Goal: Information Seeking & Learning: Learn about a topic

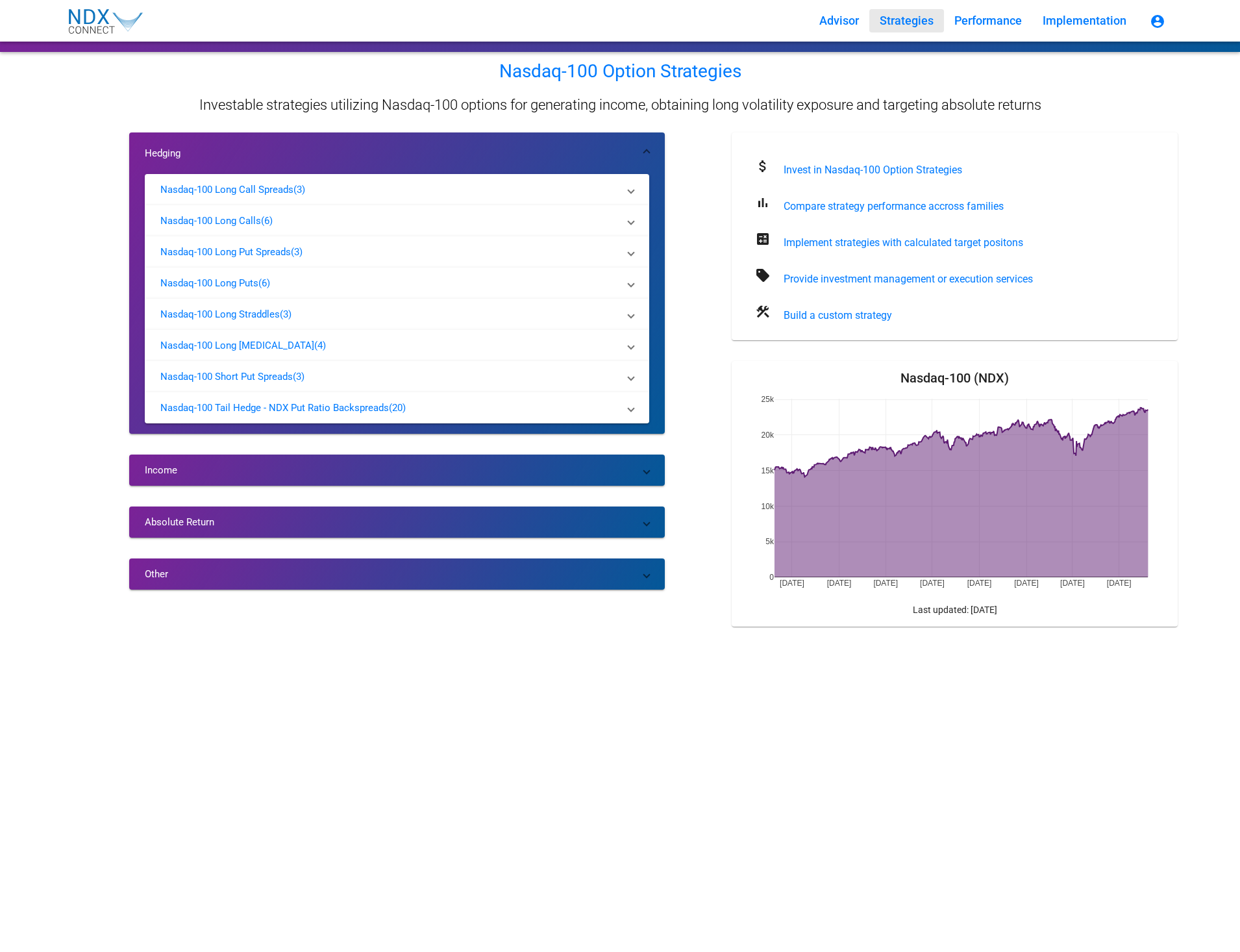
click at [351, 593] on div "Hedging Nasdaq-100 Long Call Spreads (3) The NDX Long Call Spreads family of mo…" at bounding box center [397, 384] width 536 height 504
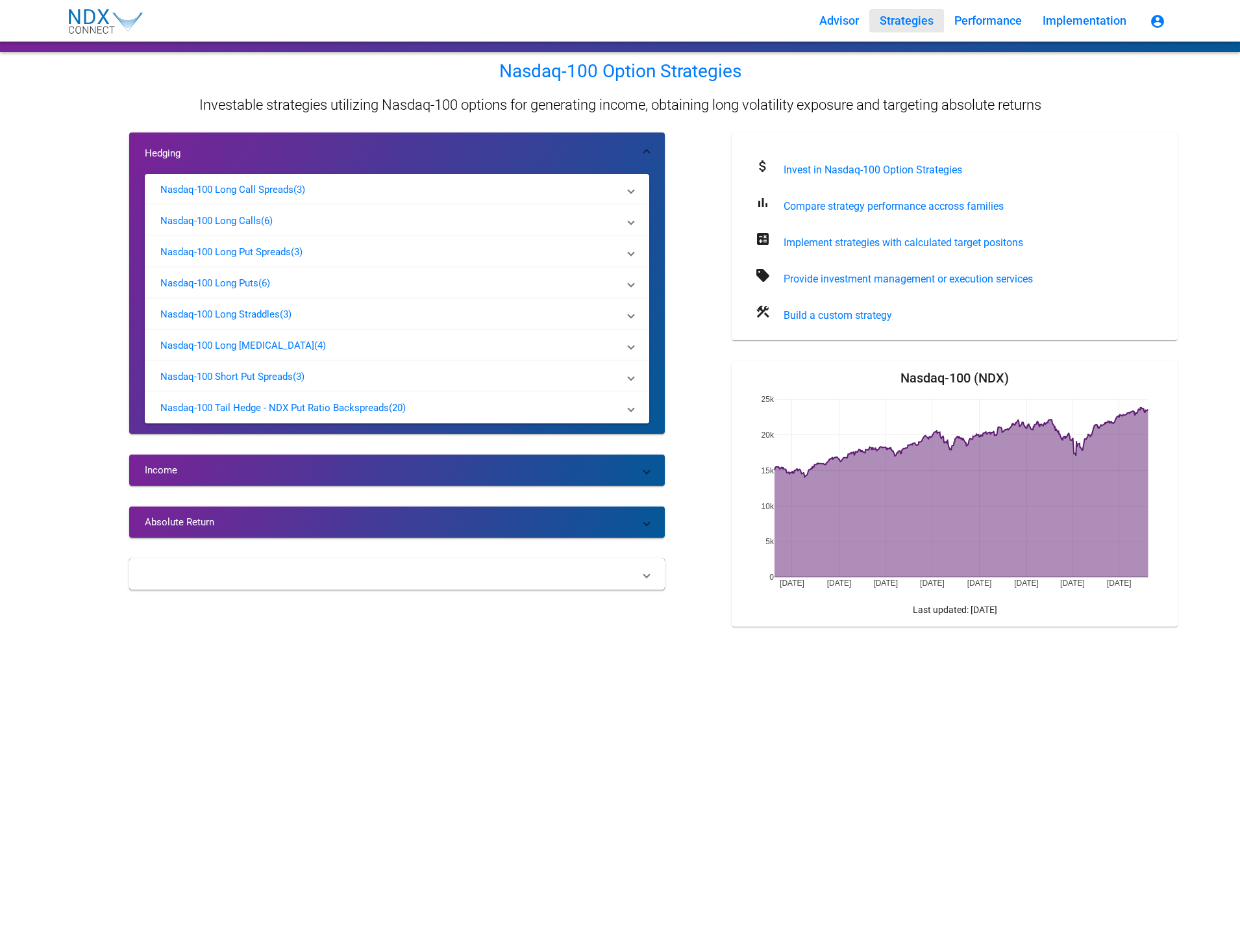
click at [179, 573] on mat-panel-title "Other" at bounding box center [389, 574] width 489 height 13
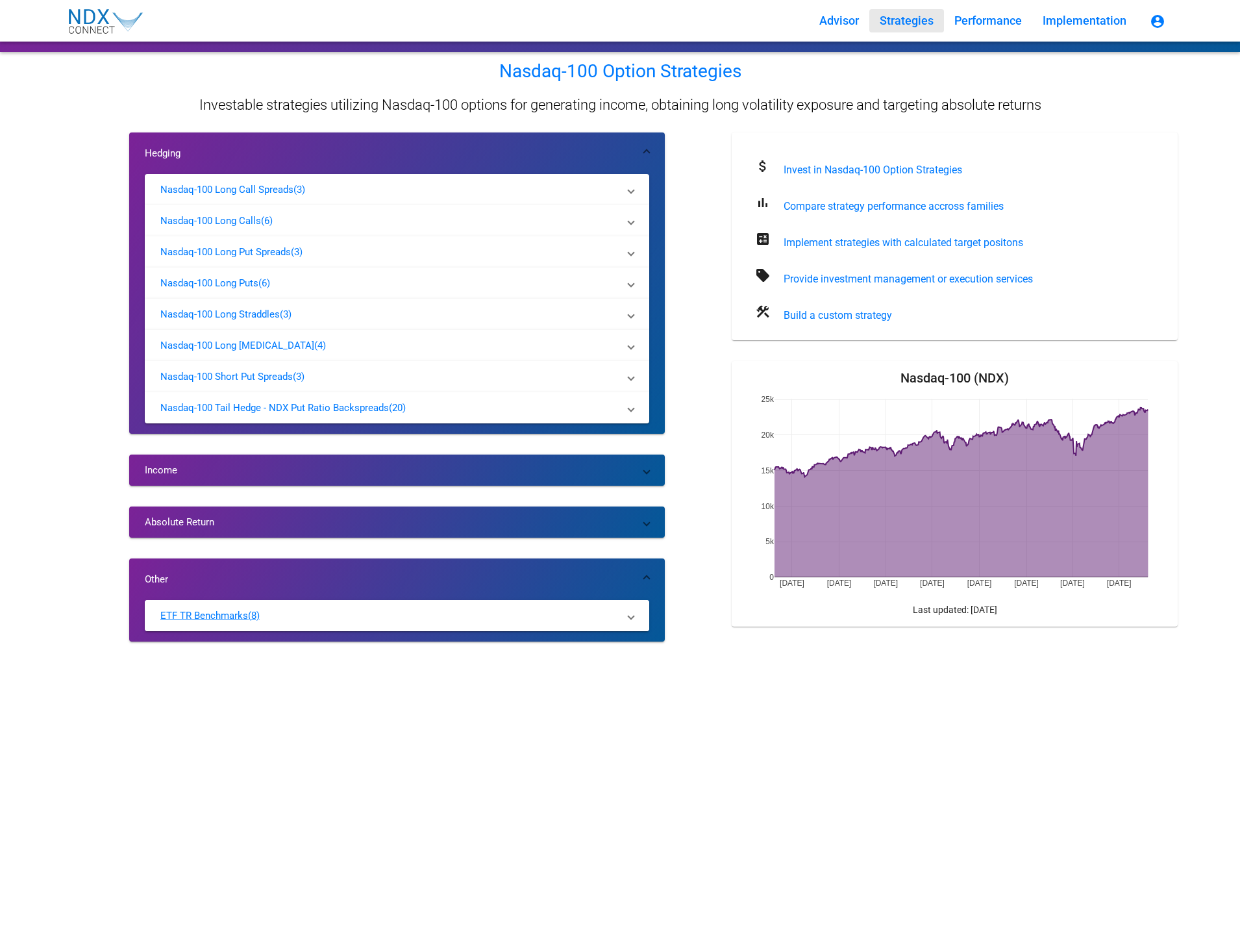
click at [221, 613] on p "ETF TR Benchmarks" at bounding box center [204, 615] width 88 height 13
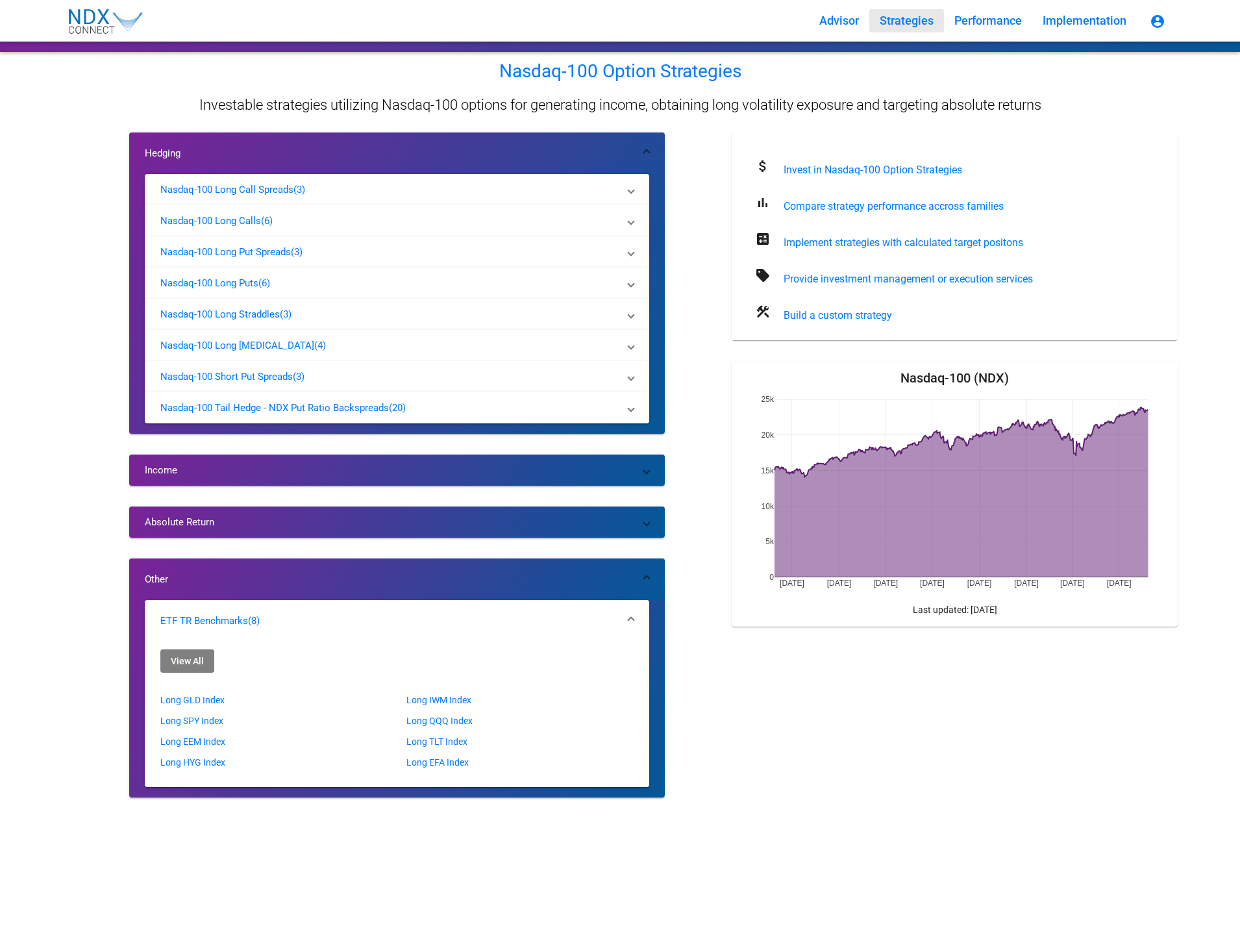
click at [650, 575] on mat-expansion-panel-header "Other" at bounding box center [397, 578] width 536 height 41
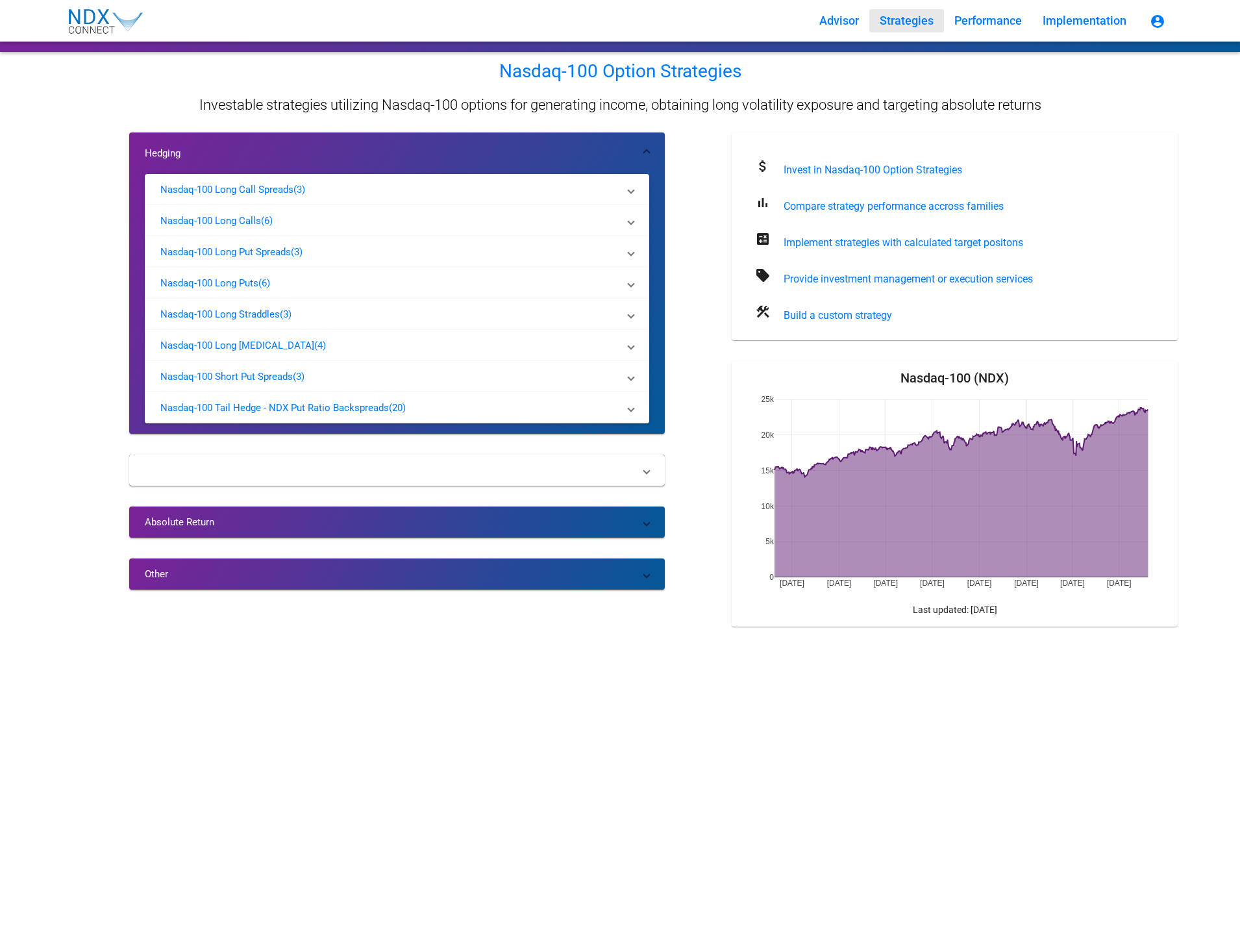
click at [257, 480] on mat-expansion-panel-header "Income" at bounding box center [397, 470] width 536 height 31
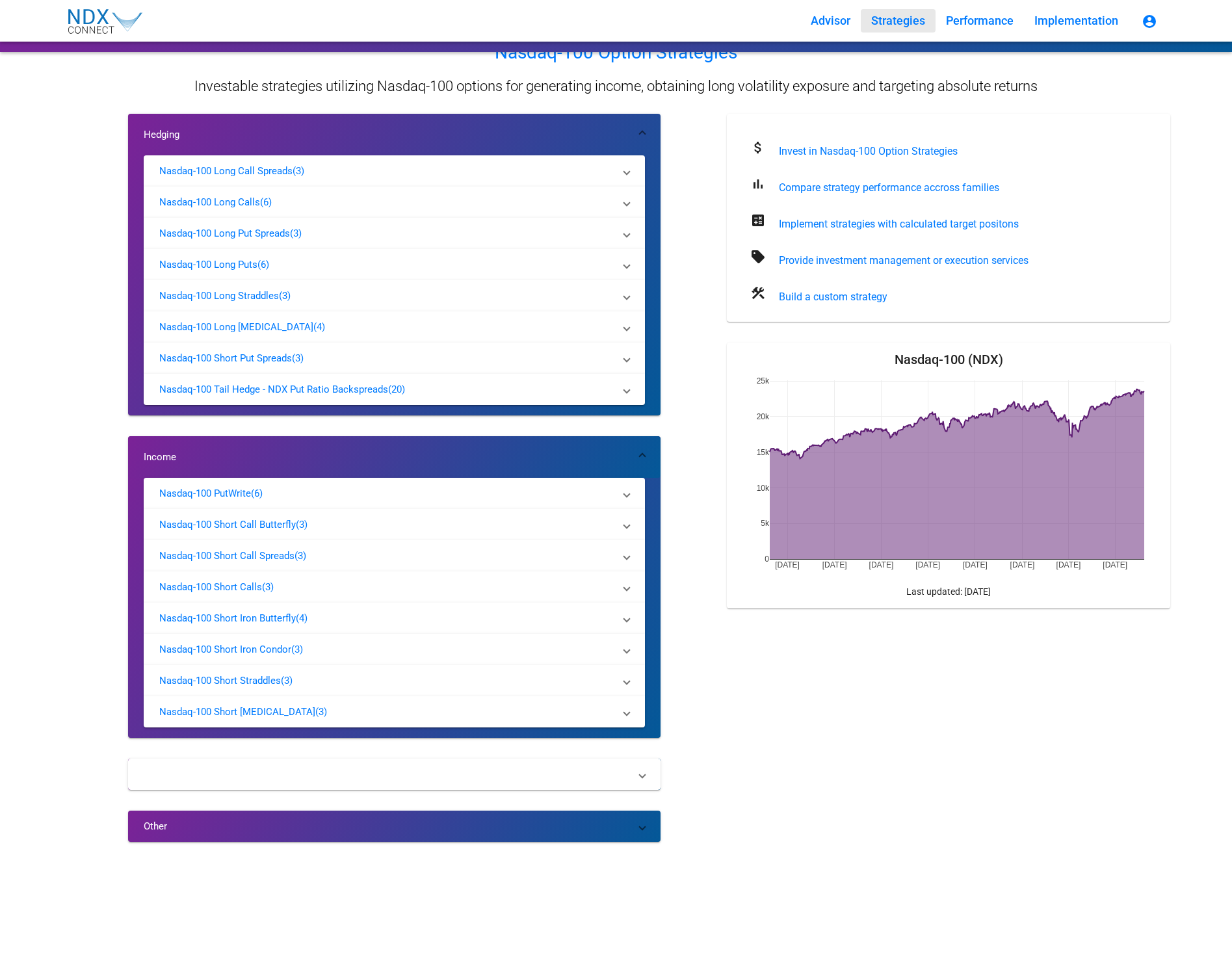
scroll to position [20, 0]
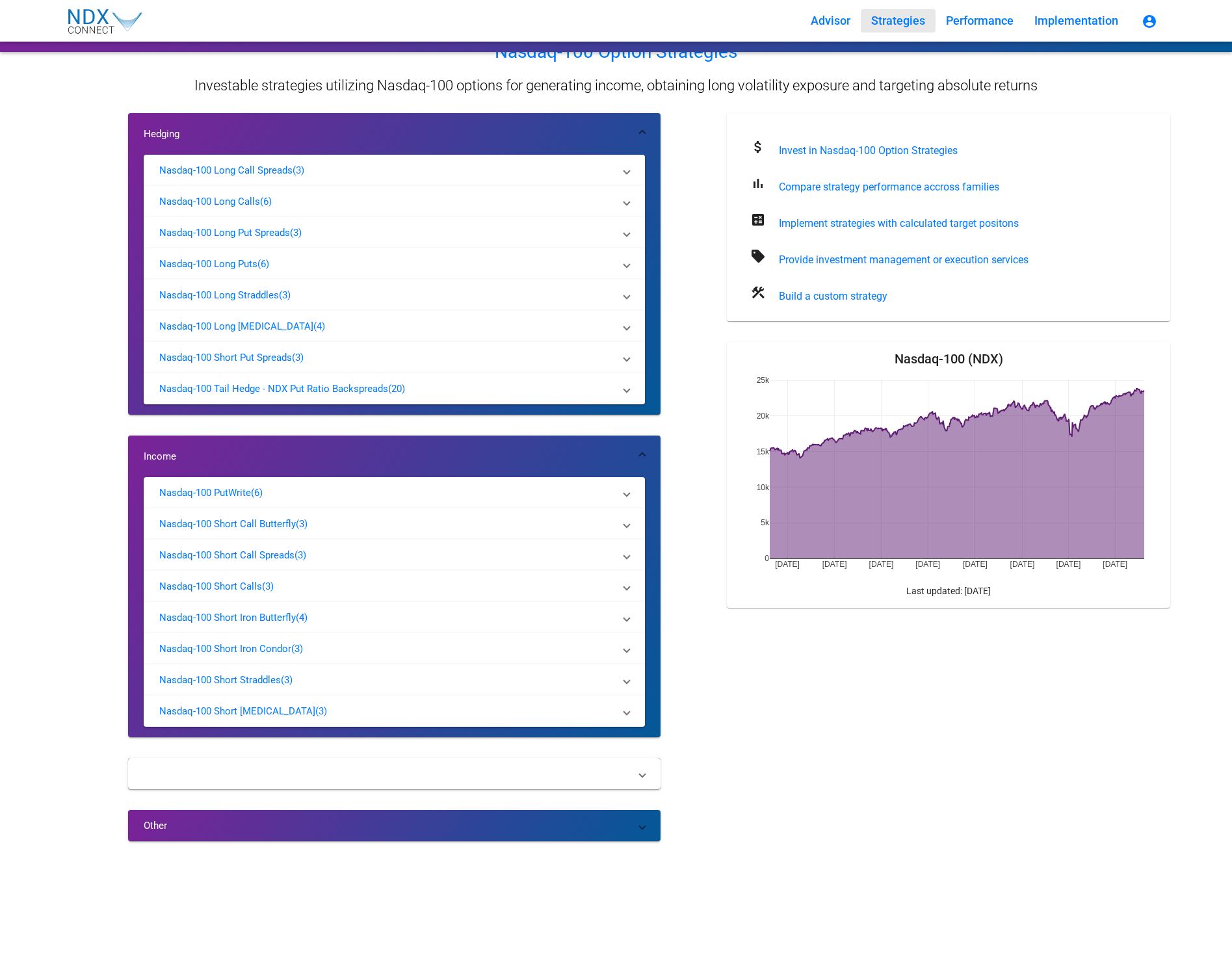
click at [317, 787] on mat-expansion-panel-header "Absolute Return" at bounding box center [394, 773] width 532 height 31
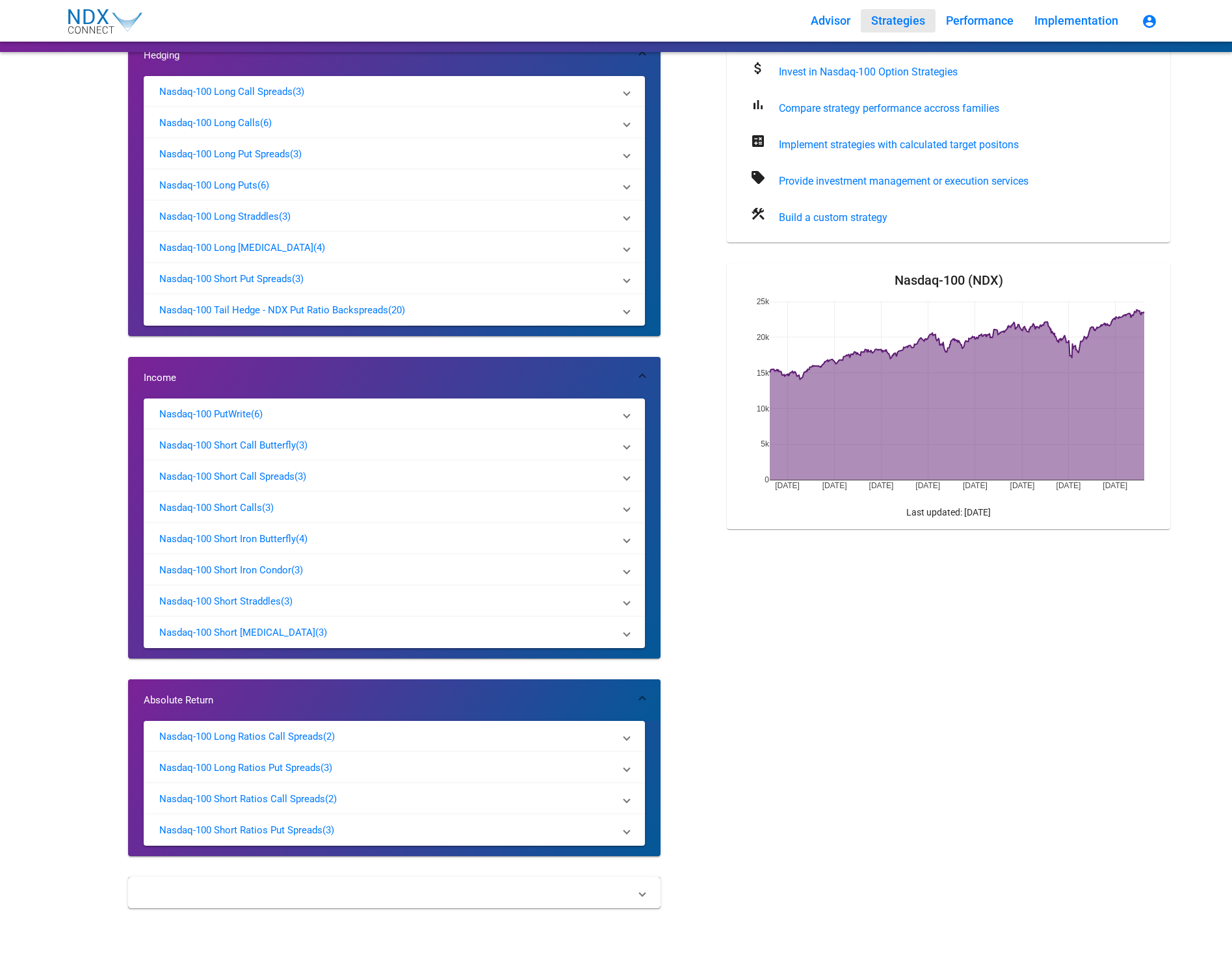
scroll to position [165, 0]
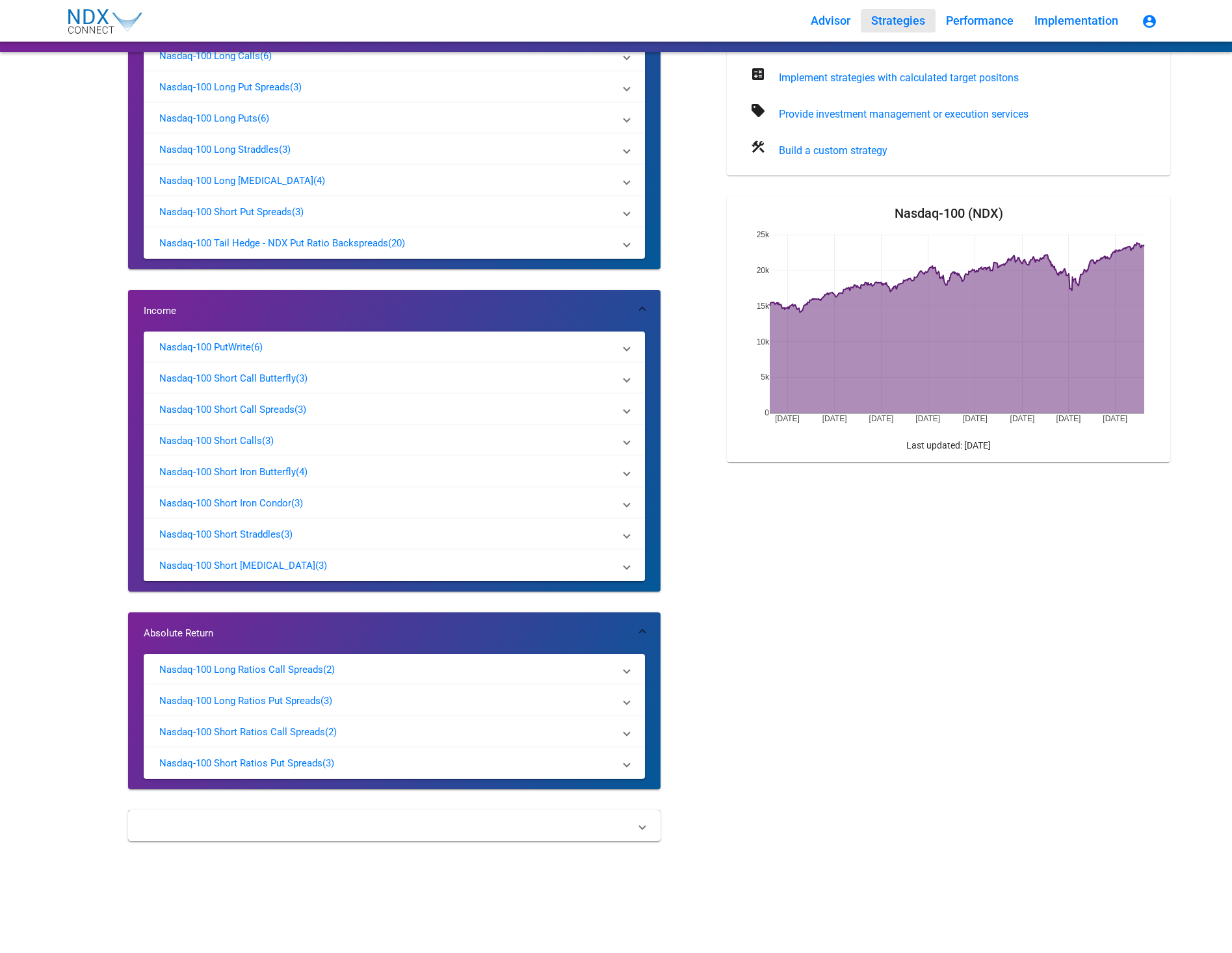
click at [327, 823] on mat-panel-title "Other" at bounding box center [386, 825] width 486 height 13
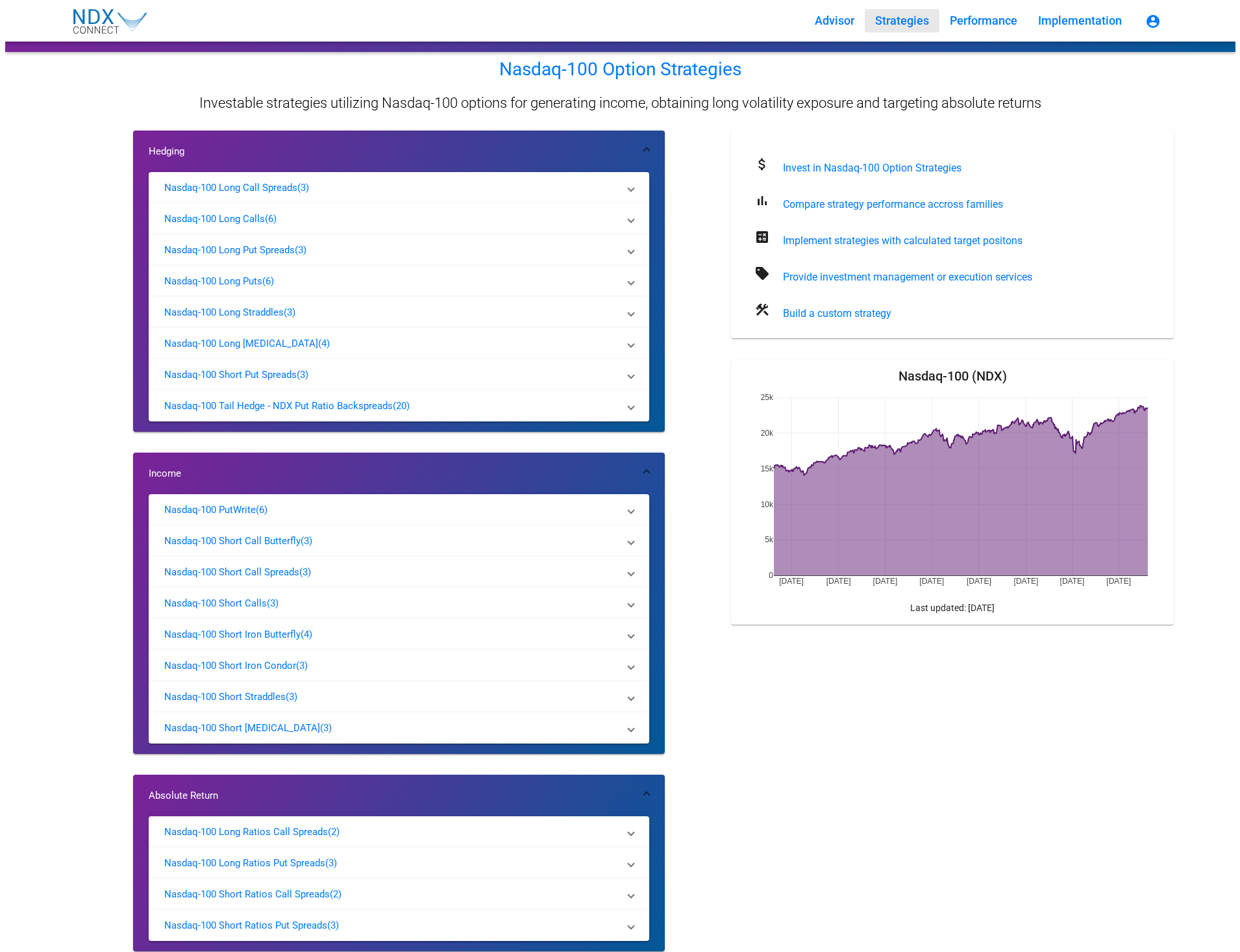
scroll to position [0, 0]
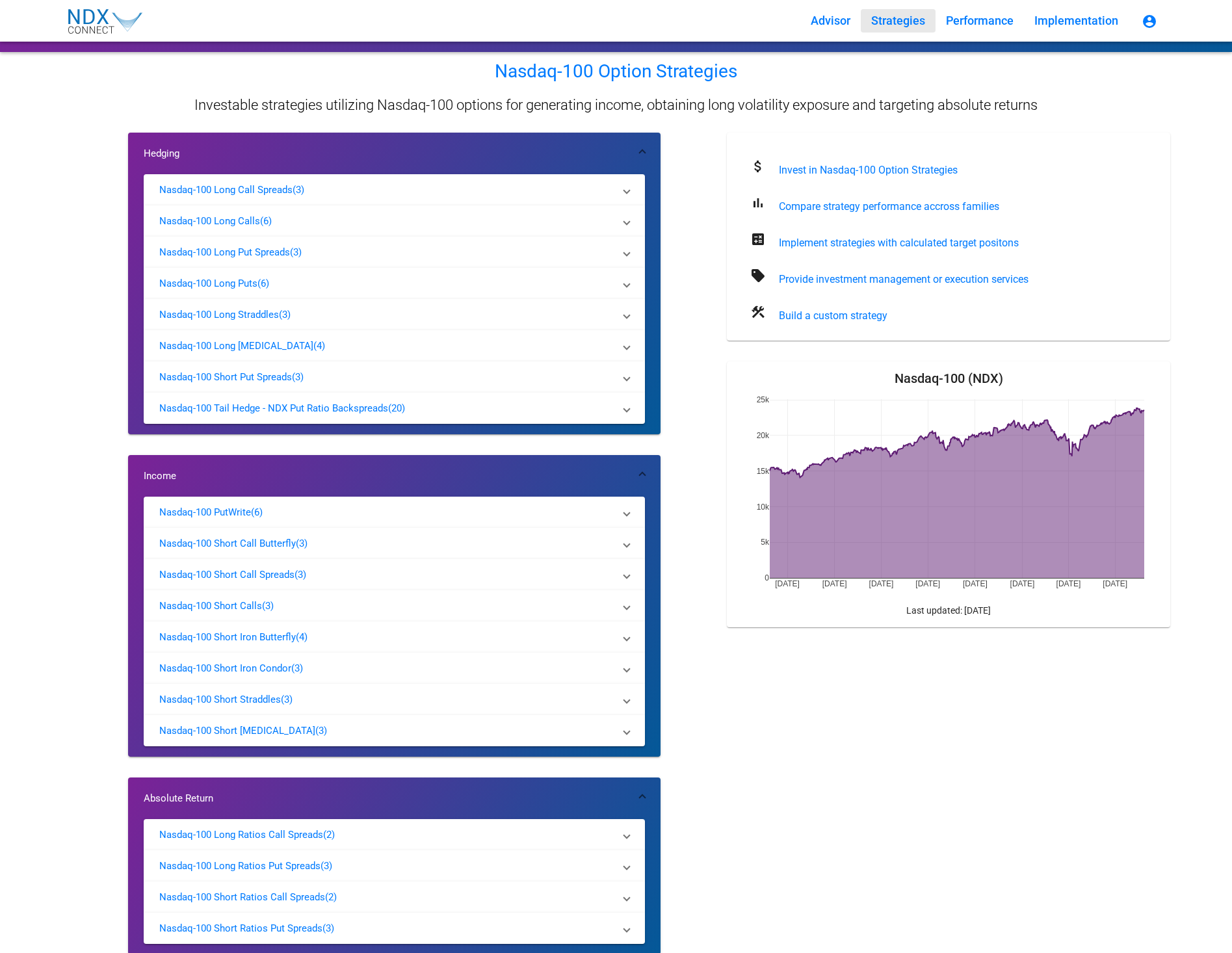
drag, startPoint x: 394, startPoint y: 102, endPoint x: 555, endPoint y: 121, distance: 162.1
click at [555, 121] on div "Nasdaq-100 Option Strategies Investable strategies utilizing Nasdaq-100 options…" at bounding box center [616, 99] width 1109 height 68
drag, startPoint x: 555, startPoint y: 121, endPoint x: 482, endPoint y: 106, distance: 74.5
click at [482, 106] on p "Investable strategies utilizing Nasdaq-100 options for generating income, obtai…" at bounding box center [616, 105] width 843 height 13
click at [999, 16] on span "Performance" at bounding box center [980, 20] width 68 height 14
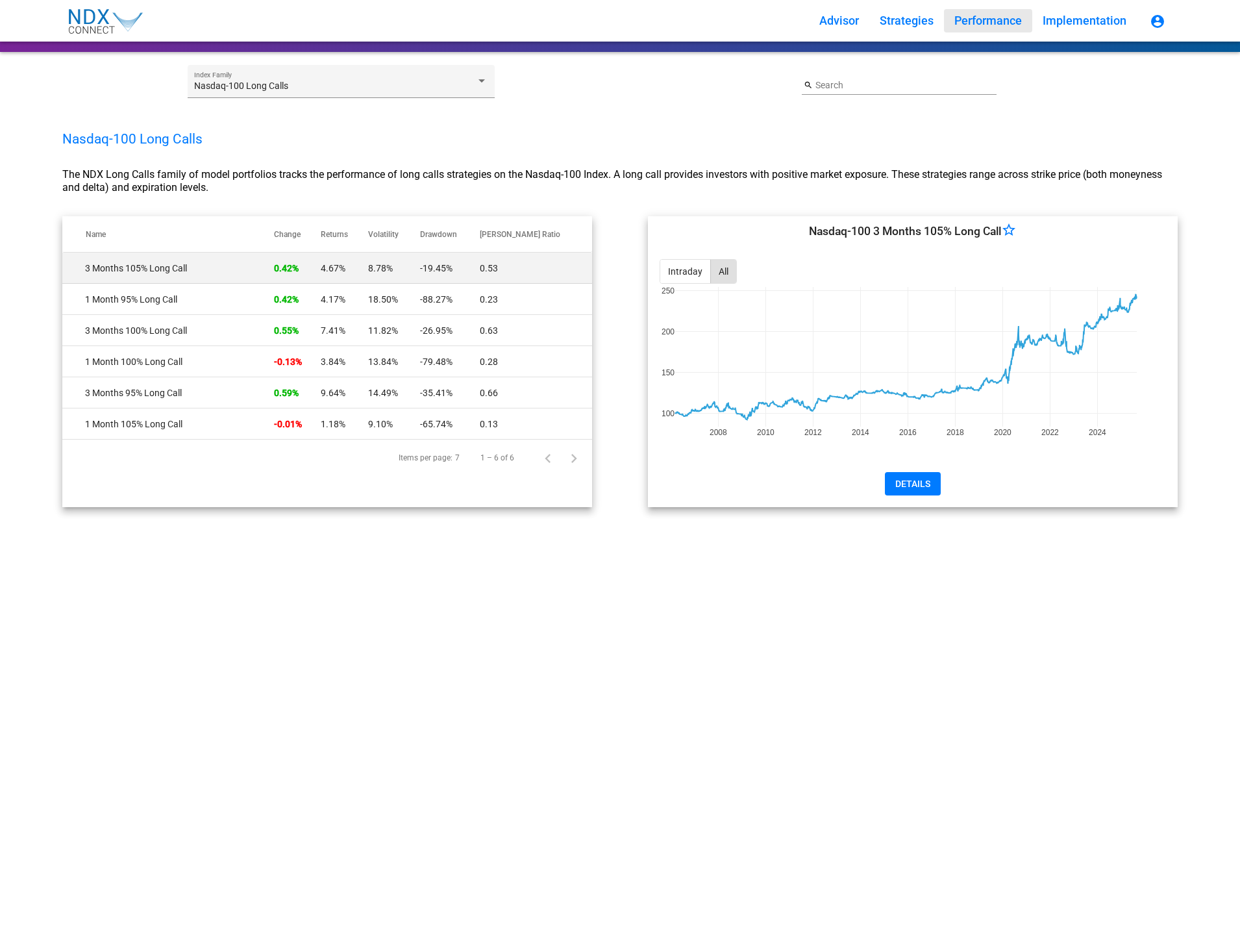
click at [1041, 632] on div "Advisor Strategies Performance Implementation account_circle Nasdaq-100 Long Ca…" at bounding box center [620, 476] width 1240 height 952
drag, startPoint x: 993, startPoint y: 609, endPoint x: 850, endPoint y: 254, distance: 382.7
click at [993, 609] on div "Advisor Strategies Performance Implementation account_circle Nasdaq-100 Long Ca…" at bounding box center [620, 476] width 1240 height 952
